Goal: Information Seeking & Learning: Learn about a topic

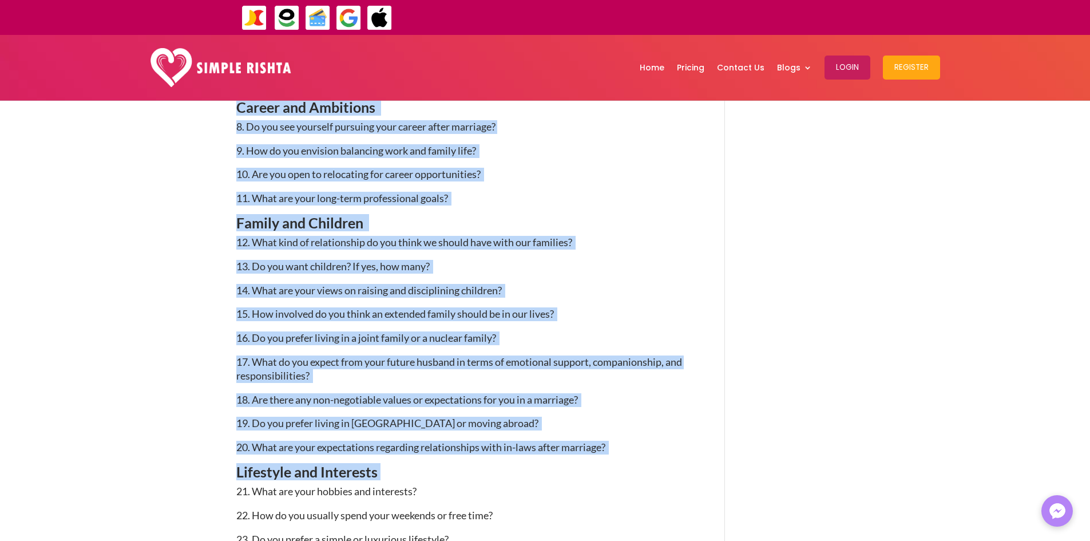
scroll to position [1127, 0]
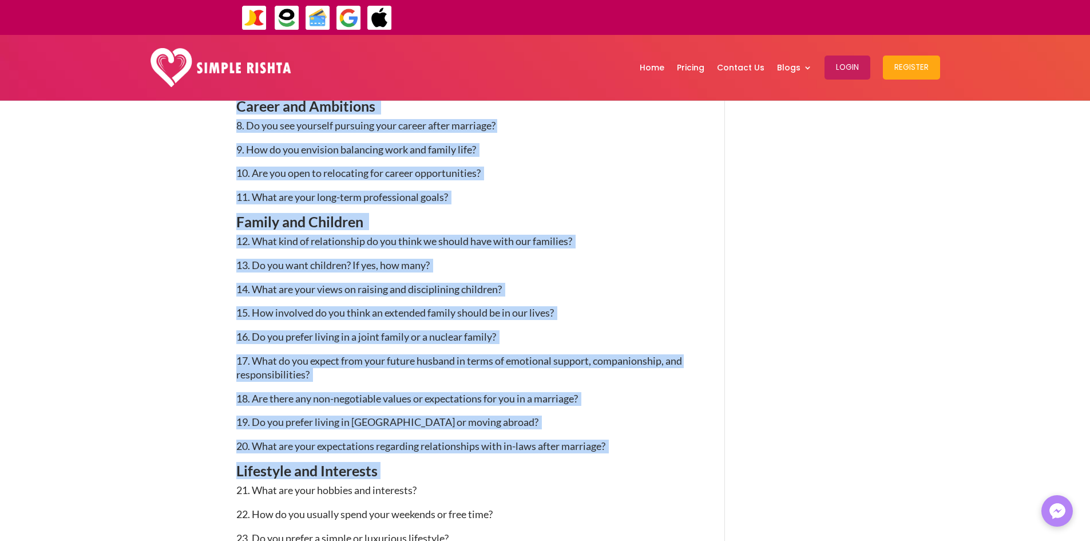
drag, startPoint x: 231, startPoint y: 195, endPoint x: 446, endPoint y: 478, distance: 356.1
click at [675, 387] on p "17. What do you expect from your future husband in terms of emotional support, …" at bounding box center [463, 373] width 455 height 38
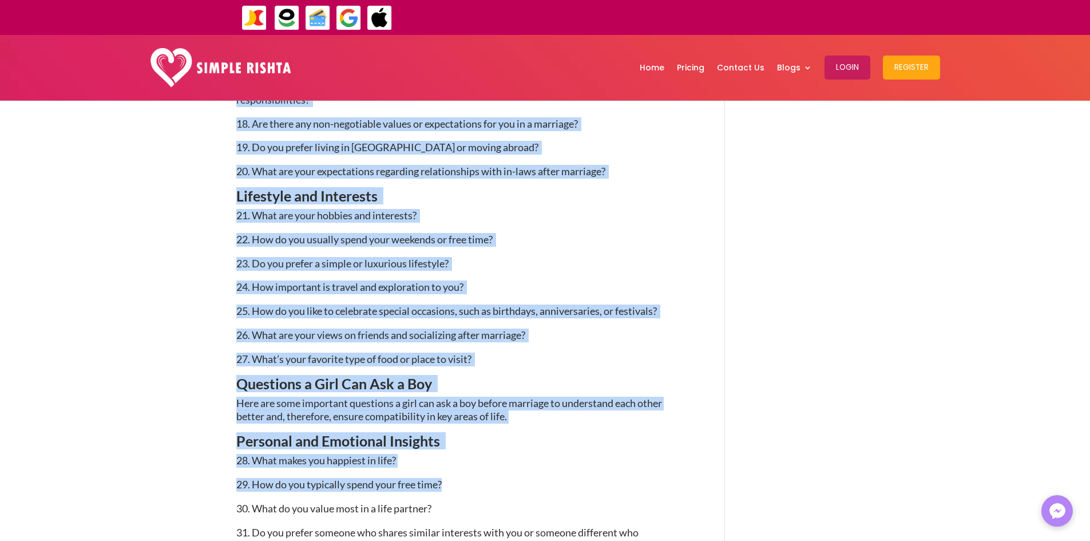
scroll to position [1413, 0]
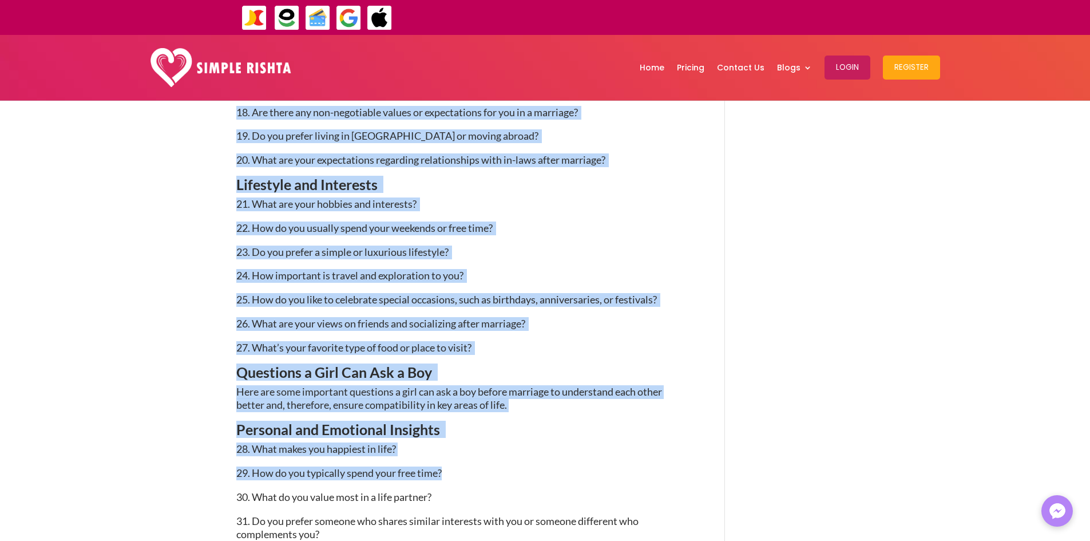
drag, startPoint x: 232, startPoint y: 307, endPoint x: 553, endPoint y: 477, distance: 362.7
click at [552, 469] on p "29. How do you typically spend your free time?" at bounding box center [463, 478] width 455 height 24
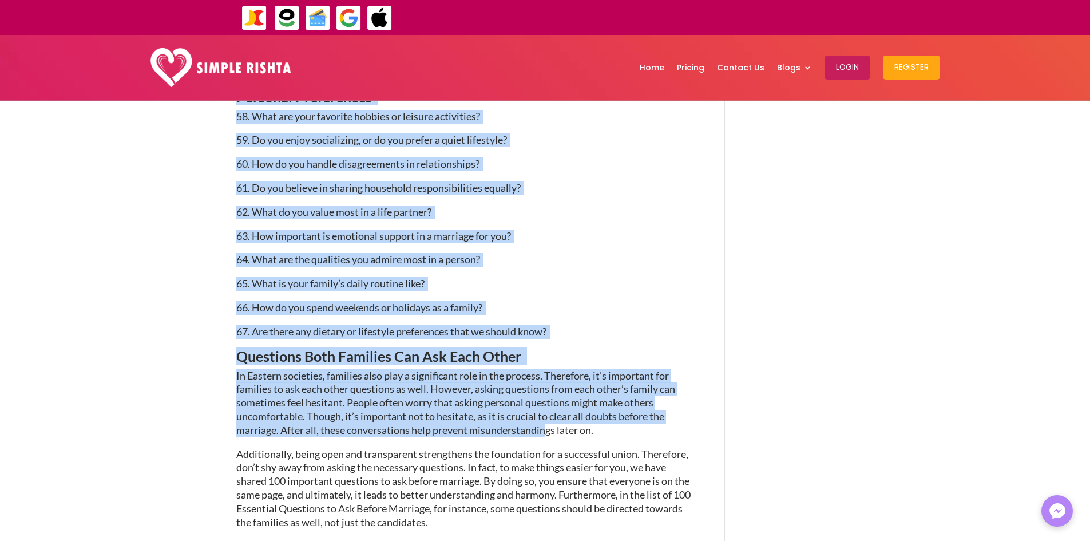
scroll to position [2558, 0]
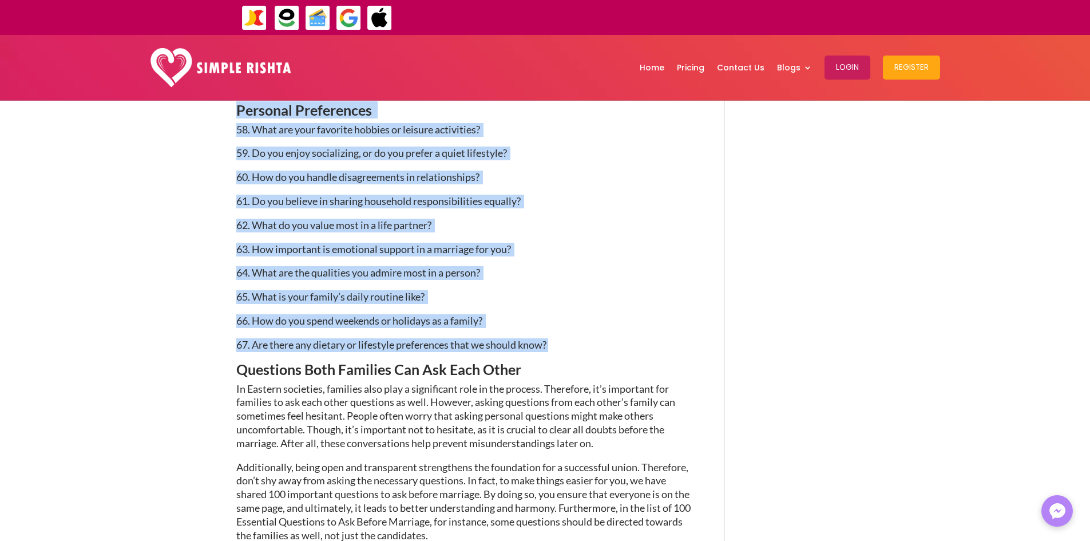
drag, startPoint x: 235, startPoint y: 474, endPoint x: 565, endPoint y: 344, distance: 355.0
click at [565, 344] on div "100 Essential Questions to Ask Before Marriage [DATE] | Pre-marriage tips Why A…" at bounding box center [545, 54] width 1090 height 5025
copy div "Loremipsu d Sit Ame Con a Elit Sedd eiusmodte inc u laboreet doloremagna, al’e …"
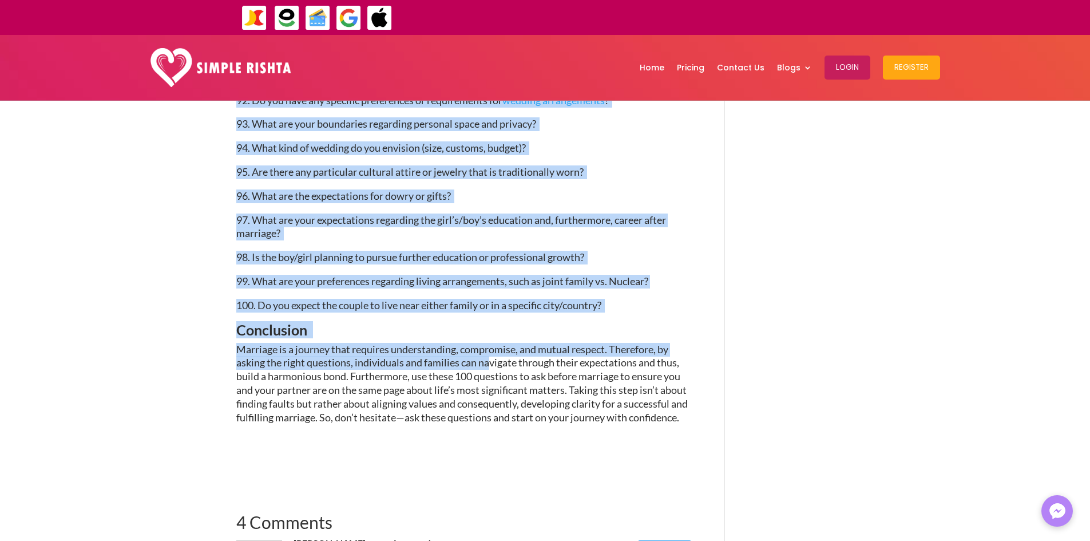
scroll to position [3760, 0]
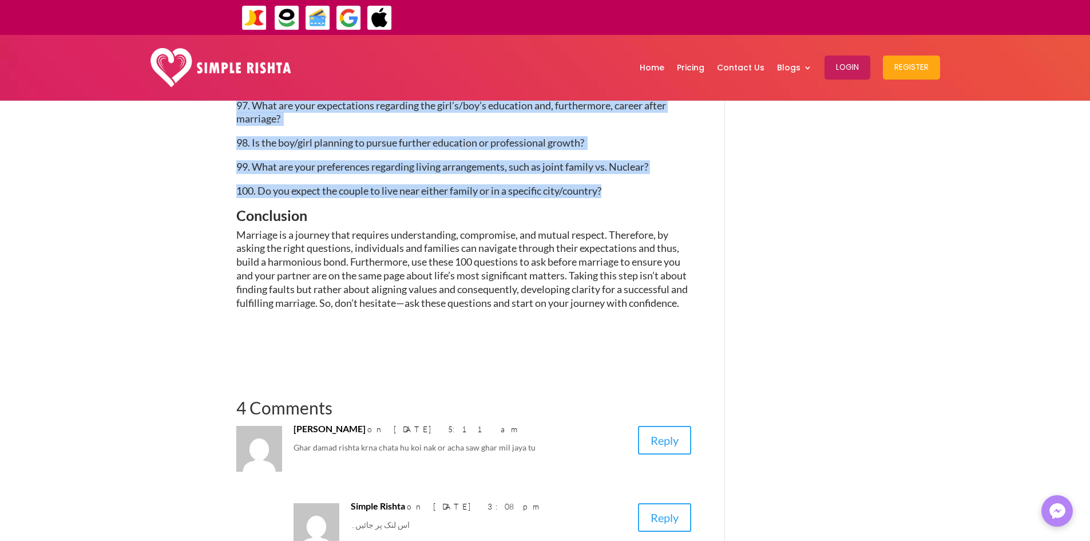
drag, startPoint x: 236, startPoint y: 213, endPoint x: 608, endPoint y: 200, distance: 372.2
copy div "14. Lore ips dol sitametc adipisc eli seddoeiusm temporinci utla etdoloremag, a…"
